Goal: Information Seeking & Learning: Learn about a topic

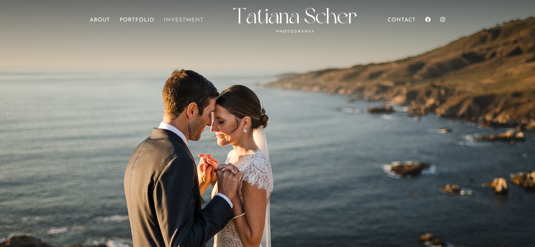
click at [185, 21] on link "Investment" at bounding box center [184, 28] width 40 height 20
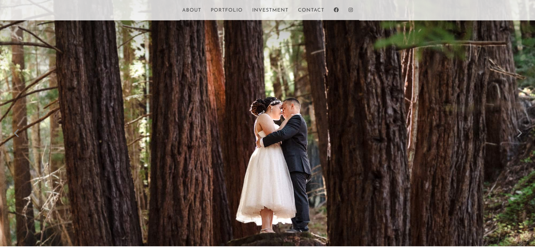
scroll to position [27, 0]
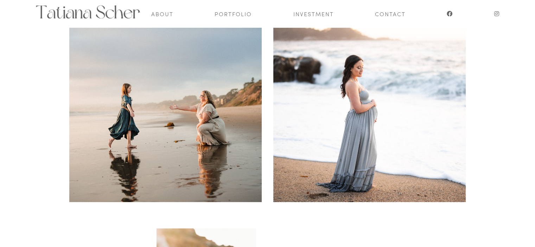
scroll to position [318, 0]
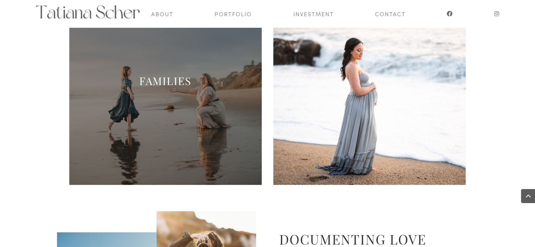
click at [179, 107] on span at bounding box center [165, 89] width 192 height 192
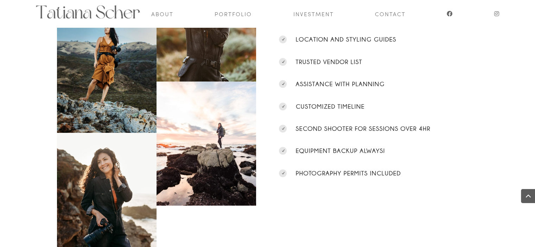
scroll to position [561, 0]
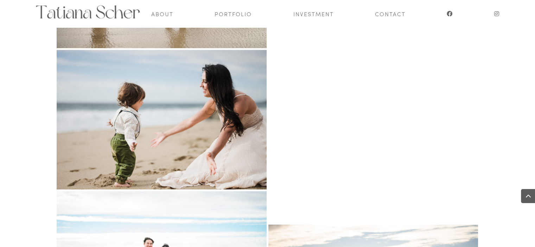
scroll to position [3259, 0]
